Goal: Download file/media

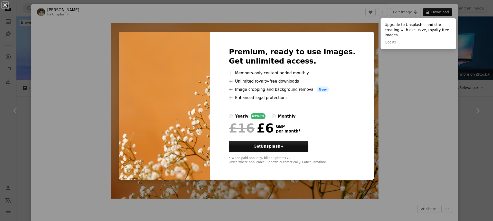
scroll to position [557, 0]
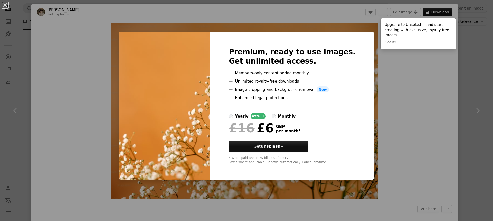
click at [409, 82] on div "An X shape Premium, ready to use images. Get unlimited access. A plus sign Memb…" at bounding box center [246, 110] width 493 height 221
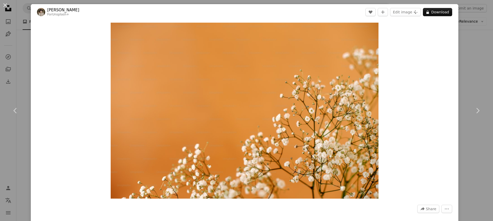
click at [469, 51] on div "An X shape Chevron left Chevron right [PERSON_NAME] For Unsplash+ A heart A plu…" at bounding box center [246, 110] width 493 height 221
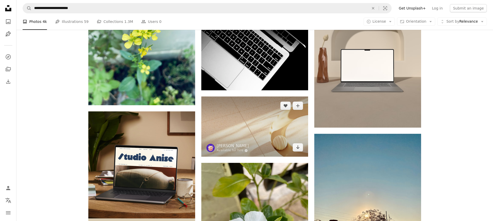
scroll to position [860, 0]
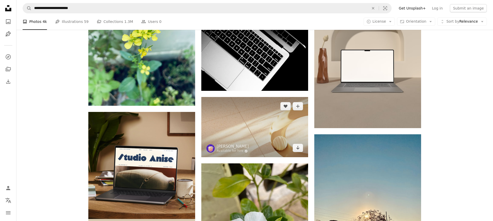
click at [263, 144] on img at bounding box center [254, 127] width 107 height 60
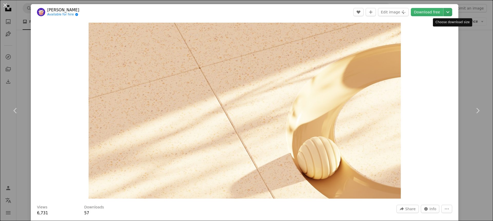
click at [451, 13] on icon "Chevron down" at bounding box center [448, 12] width 8 height 6
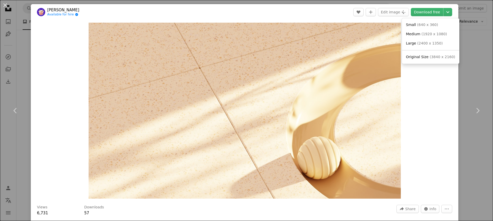
click at [404, 12] on dialog "An X shape Chevron left Chevron right [PERSON_NAME] Available for hire A checkm…" at bounding box center [246, 110] width 493 height 221
click at [404, 12] on button "Edit image Plus sign for Unsplash+" at bounding box center [393, 12] width 31 height 8
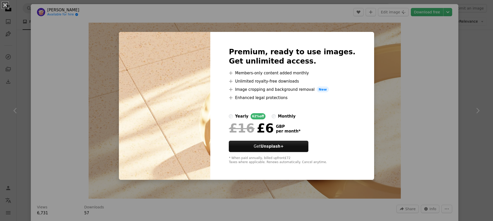
click at [407, 49] on div "An X shape Premium, ready to use images. Get unlimited access. A plus sign Memb…" at bounding box center [246, 110] width 493 height 221
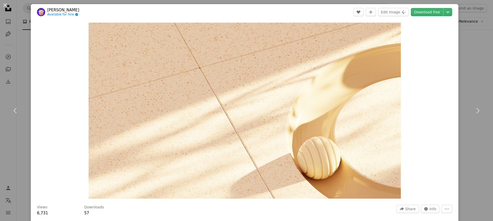
click at [469, 59] on div "An X shape Chevron left Chevron right [PERSON_NAME] Available for hire A checkm…" at bounding box center [246, 110] width 493 height 221
